Goal: Information Seeking & Learning: Learn about a topic

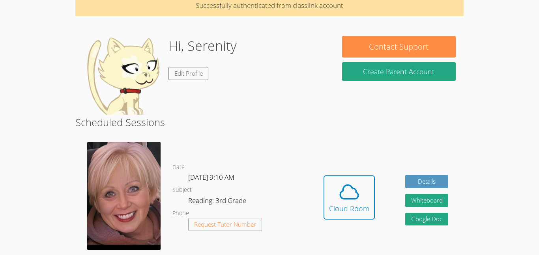
scroll to position [40, 0]
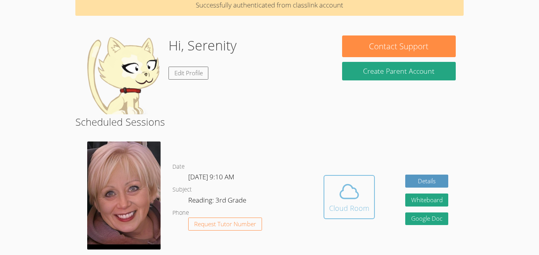
click at [342, 206] on div "Cloud Room" at bounding box center [349, 208] width 40 height 11
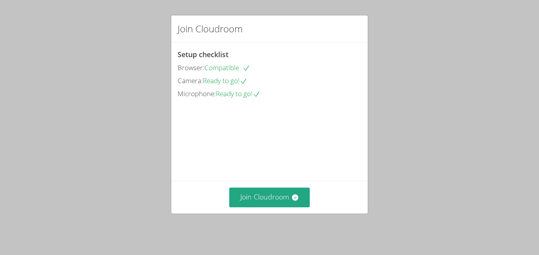
click at [290, 213] on div "Join Cloudroom" at bounding box center [269, 197] width 197 height 32
click at [280, 203] on button "Join Cloudroom" at bounding box center [269, 197] width 81 height 19
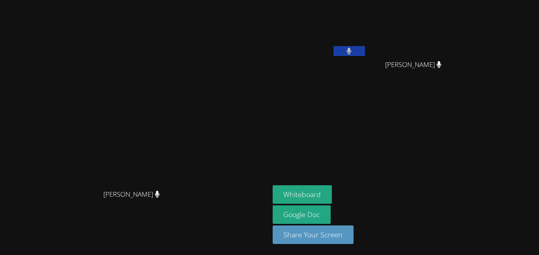
click at [365, 51] on button at bounding box center [350, 51] width 32 height 10
click at [353, 54] on icon at bounding box center [349, 51] width 8 height 7
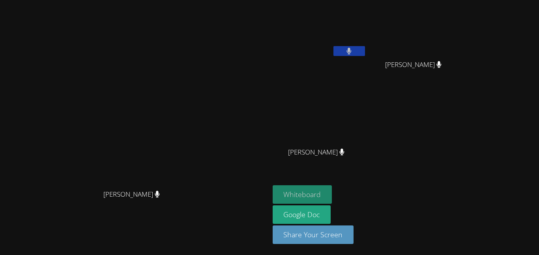
click at [332, 197] on button "Whiteboard" at bounding box center [303, 195] width 60 height 19
click at [345, 150] on icon at bounding box center [342, 152] width 5 height 7
click at [352, 52] on icon at bounding box center [349, 51] width 5 height 7
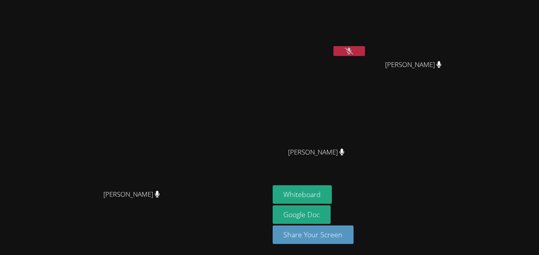
click at [365, 49] on button at bounding box center [350, 51] width 32 height 10
click at [334, 46] on button at bounding box center [350, 51] width 32 height 10
click at [365, 51] on button at bounding box center [350, 51] width 32 height 10
click at [464, 20] on video at bounding box center [417, 29] width 94 height 53
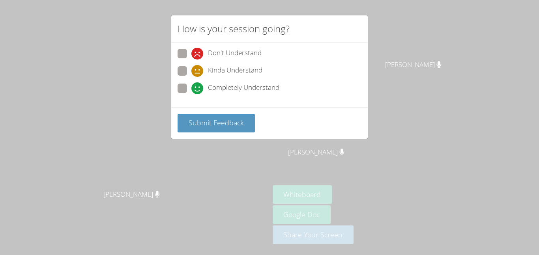
click at [105, 126] on div "How is your session going? Don't Understand Kinda Understand Completely Underst…" at bounding box center [269, 127] width 539 height 255
click at [221, 127] on span "Submit Feedback" at bounding box center [216, 122] width 55 height 9
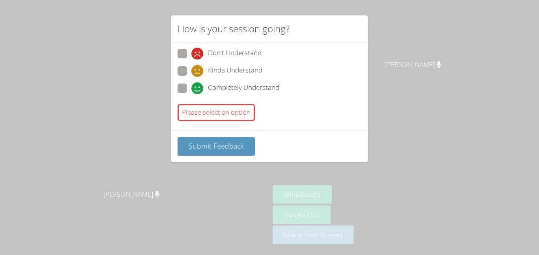
click at [246, 175] on div "How is your session going? Don't Understand Kinda Understand Completely Underst…" at bounding box center [269, 127] width 539 height 255
click at [239, 49] on span "Don't Understand" at bounding box center [235, 54] width 54 height 12
click at [198, 49] on input "Don't Understand" at bounding box center [195, 52] width 7 height 7
radio input "true"
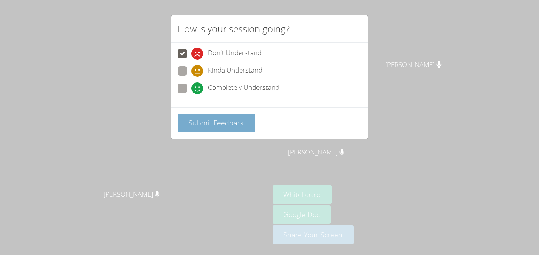
click at [220, 122] on span "Submit Feedback" at bounding box center [216, 122] width 55 height 9
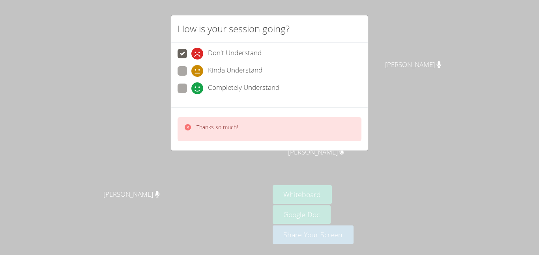
click at [153, 139] on div "How is your session going? Don't Understand Kinda Understand Completely Underst…" at bounding box center [269, 127] width 539 height 255
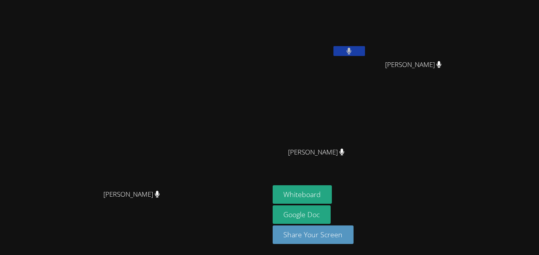
click at [345, 148] on span "[PERSON_NAME]" at bounding box center [316, 152] width 56 height 11
click at [367, 126] on video at bounding box center [320, 117] width 94 height 53
click at [175, 163] on video at bounding box center [134, 112] width 118 height 148
click at [367, 66] on div "Serenity Sierra" at bounding box center [320, 45] width 94 height 85
click at [352, 53] on icon at bounding box center [349, 51] width 5 height 7
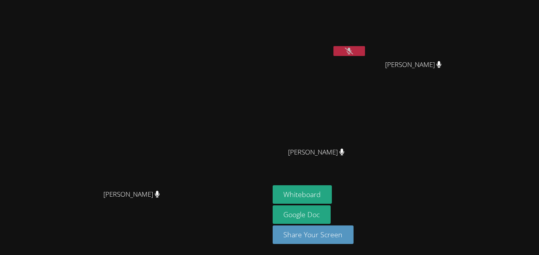
click at [353, 53] on icon at bounding box center [349, 51] width 8 height 7
